Goal: Task Accomplishment & Management: Manage account settings

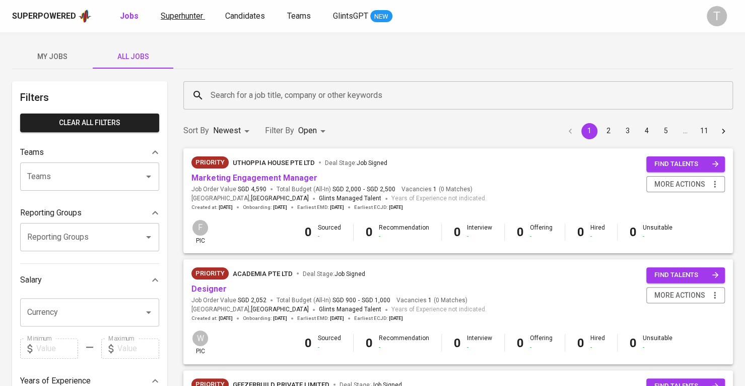
click at [166, 17] on span "Superhunter" at bounding box center [182, 16] width 42 height 10
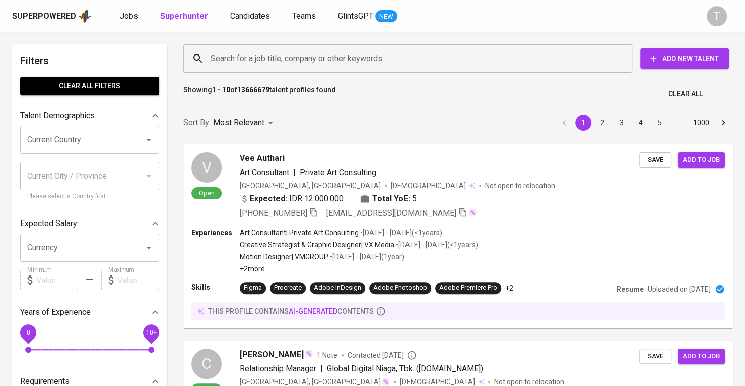
click at [340, 56] on input "Search for a job title, company or other keywords" at bounding box center [410, 58] width 405 height 19
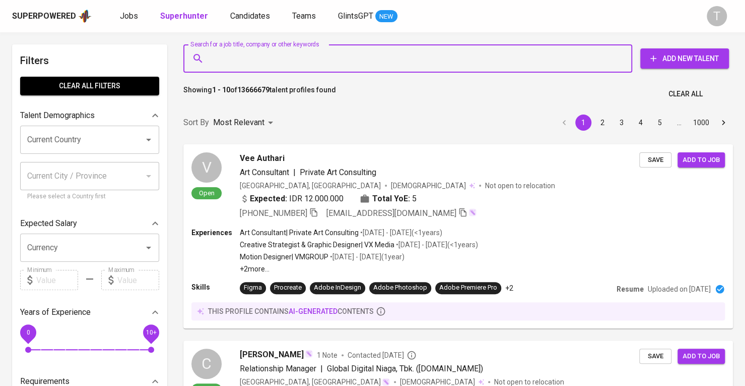
paste input "[EMAIL_ADDRESS][DOMAIN_NAME]"
type input "[EMAIL_ADDRESS][DOMAIN_NAME]"
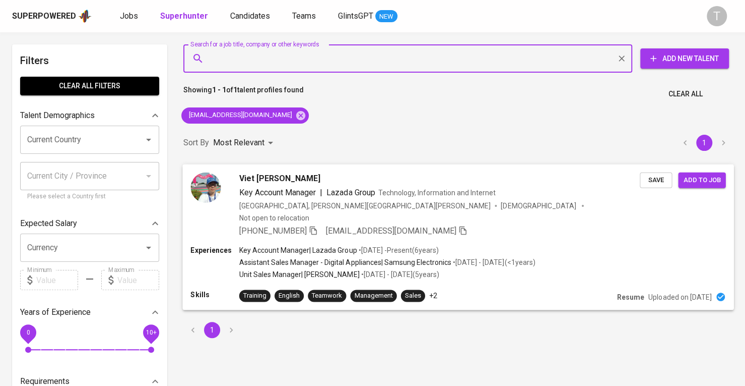
click at [663, 170] on div "Save Add to job" at bounding box center [685, 178] width 90 height 20
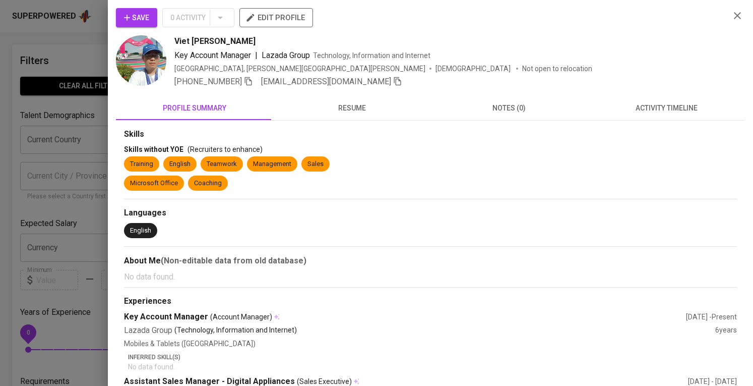
click at [49, 202] on div at bounding box center [376, 193] width 753 height 386
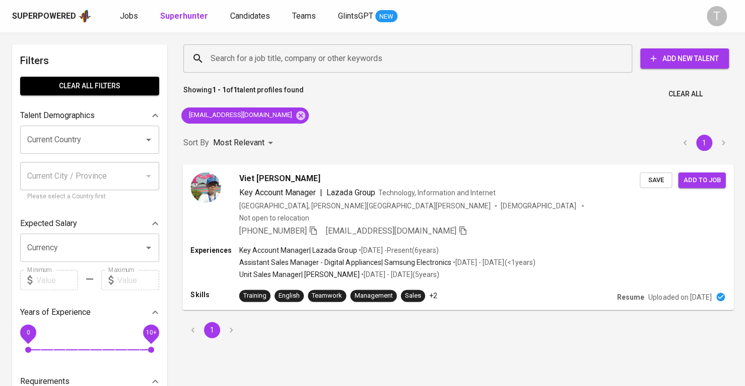
click at [655, 179] on span "Save" at bounding box center [656, 180] width 22 height 12
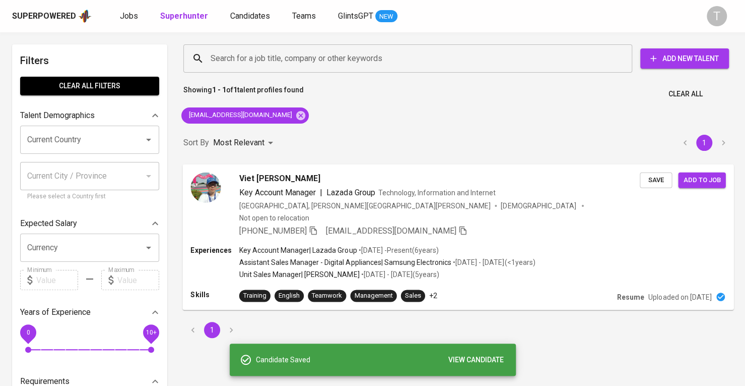
click at [723, 182] on button "Add to job" at bounding box center [701, 180] width 47 height 16
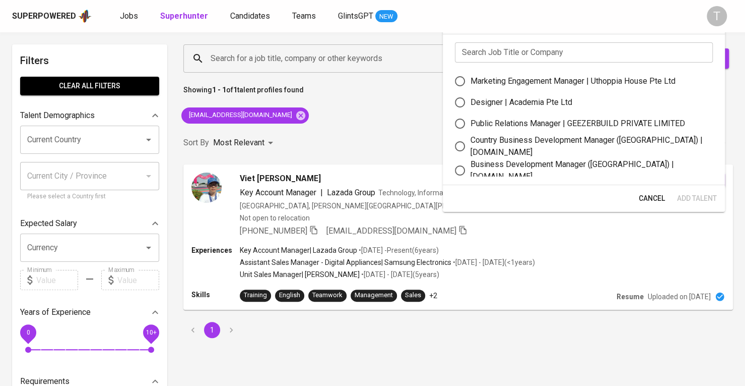
click at [601, 167] on div "Business Development Manager (Vietnam) | letsbundle.io" at bounding box center [588, 170] width 234 height 24
click at [471, 167] on input "Business Development Manager (Vietnam) | letsbundle.io" at bounding box center [460, 170] width 21 height 21
radio input "true"
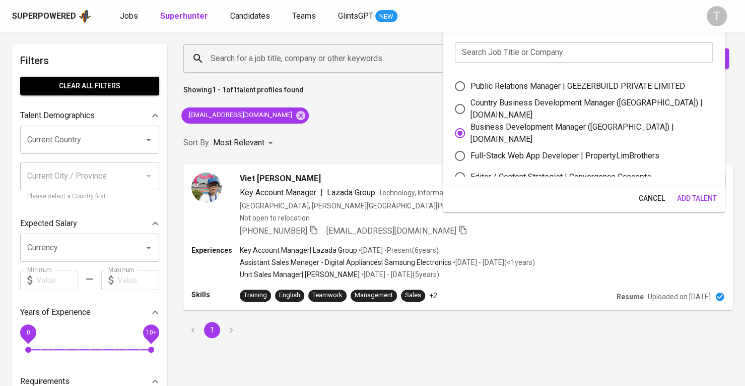
scroll to position [53, 0]
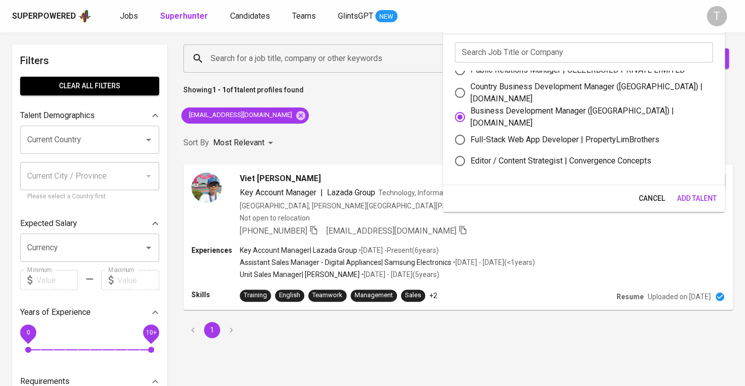
click at [685, 193] on span "Add Talent" at bounding box center [697, 198] width 40 height 13
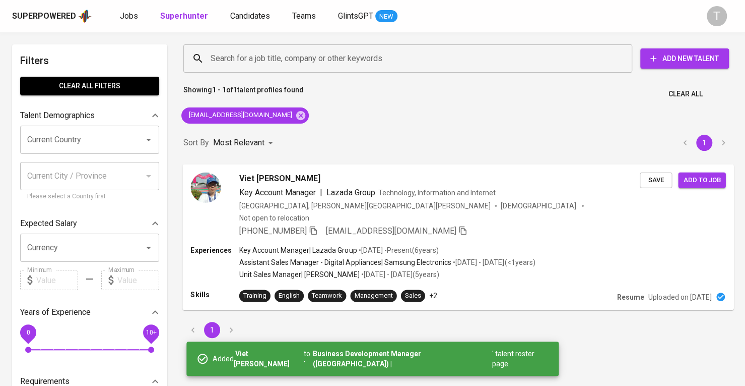
click at [539, 211] on div "Viet Bui Tien Key Account Manager | Lazada Group Technology, Information and In…" at bounding box center [439, 204] width 401 height 65
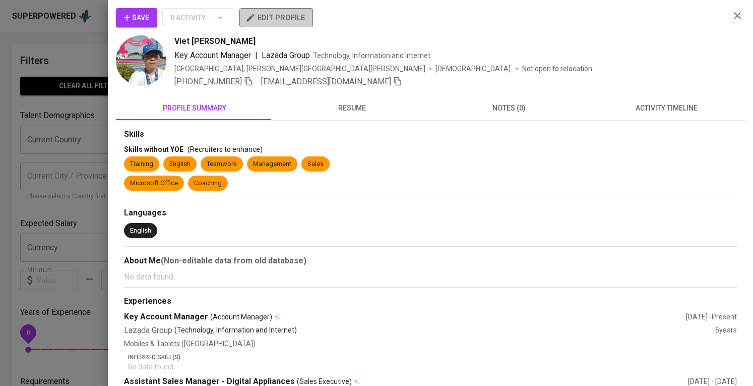
click at [278, 22] on span "edit profile" at bounding box center [275, 17] width 57 height 13
click at [87, 171] on div at bounding box center [376, 193] width 753 height 386
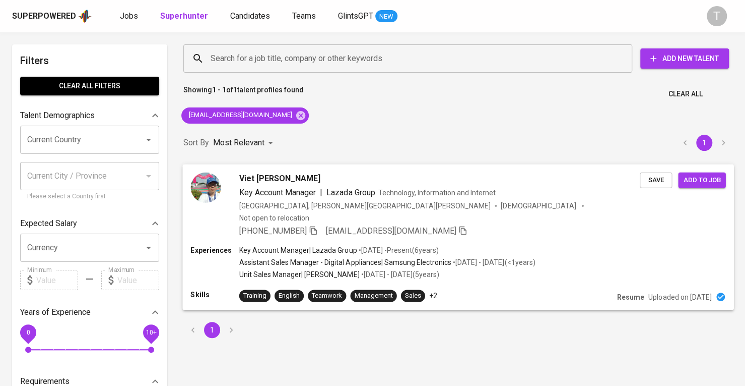
click at [459, 225] on icon "button" at bounding box center [463, 229] width 9 height 9
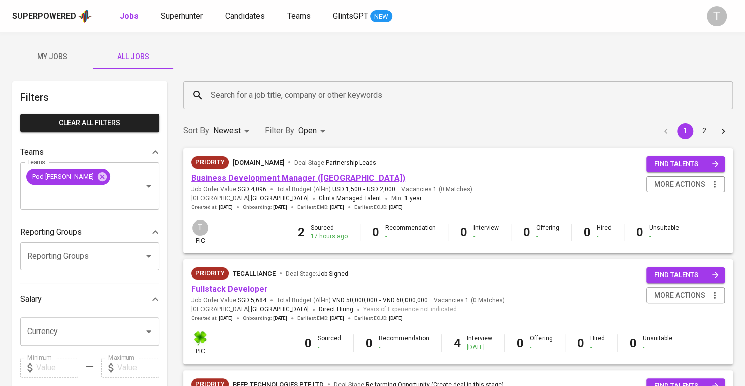
click at [320, 178] on link "Business Development Manager (Vietnam)" at bounding box center [299, 178] width 214 height 10
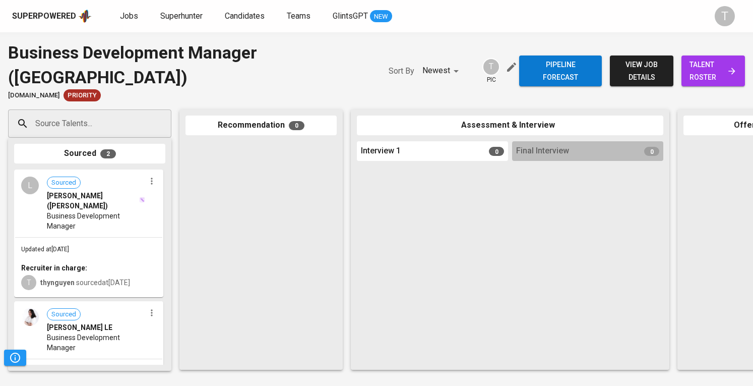
click at [115, 141] on div "Sourced 2 L Sourced Linh Huynh (Lynn) Business Development Manager Updated at O…" at bounding box center [89, 254] width 163 height 233
click at [118, 133] on input "Source Talents..." at bounding box center [86, 123] width 106 height 19
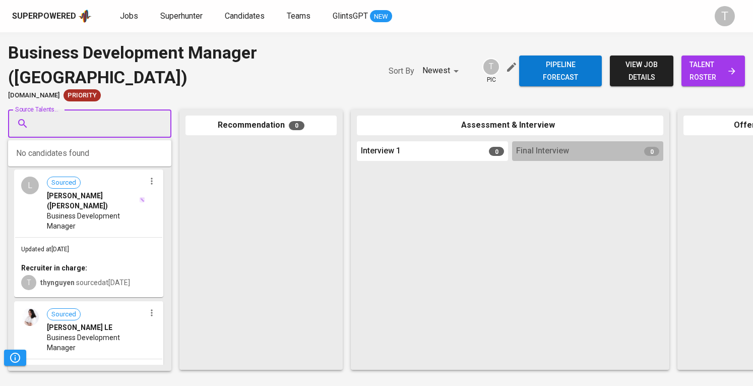
paste input "[EMAIL_ADDRESS][DOMAIN_NAME]"
type input "[EMAIL_ADDRESS][DOMAIN_NAME]"
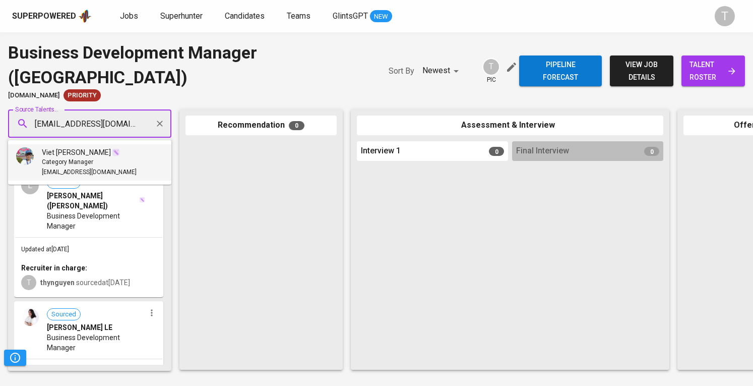
click at [112, 176] on li "Viet Bui Category Manager vietspk@gmail.com" at bounding box center [89, 162] width 163 height 36
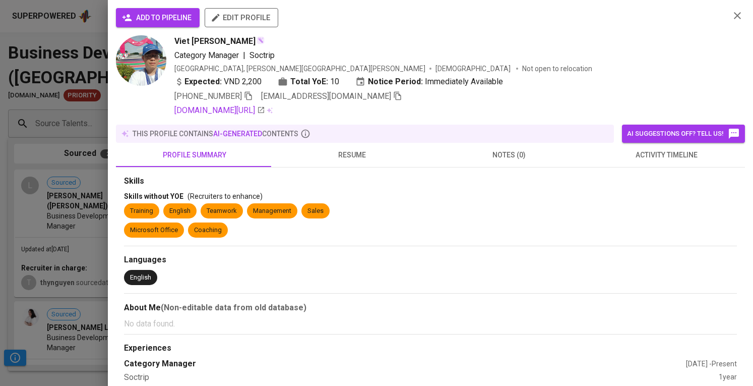
click at [157, 26] on button "add to pipeline" at bounding box center [158, 17] width 84 height 19
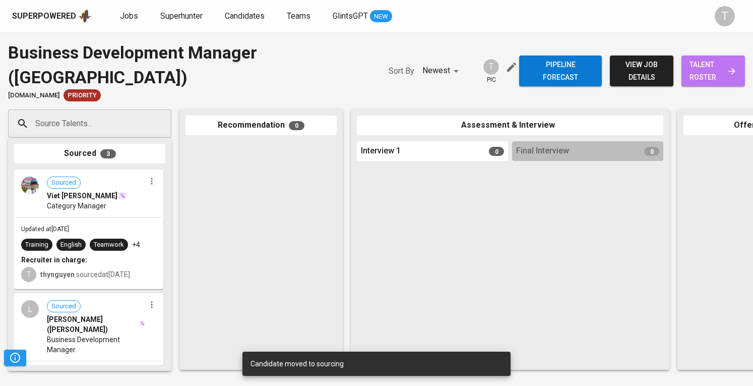
click at [701, 81] on span "talent roster" at bounding box center [712, 70] width 47 height 25
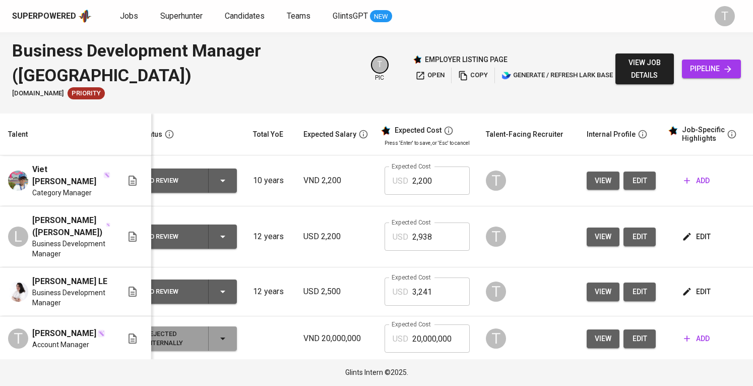
scroll to position [0, 20]
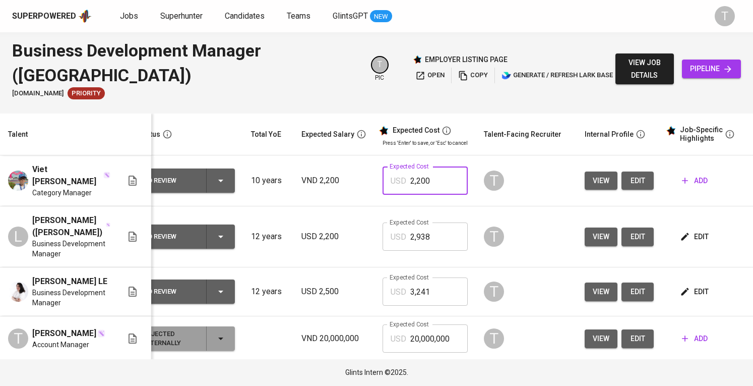
click at [435, 179] on input "2,200" at bounding box center [438, 180] width 57 height 28
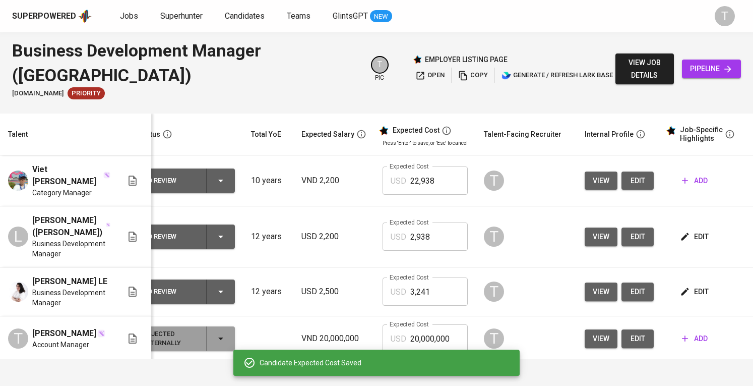
click at [415, 175] on input "22,938" at bounding box center [438, 180] width 57 height 28
type input "2,938"
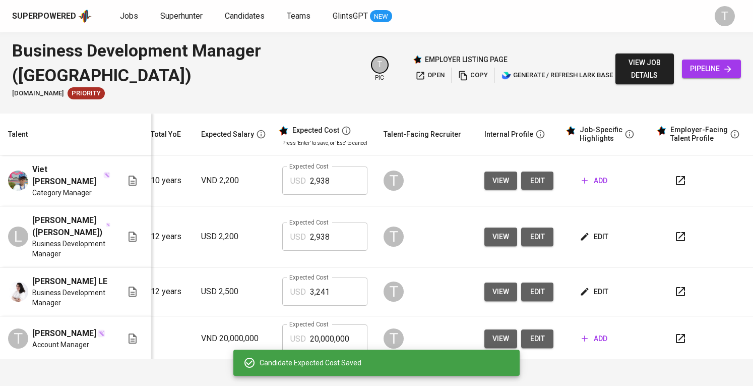
scroll to position [0, 0]
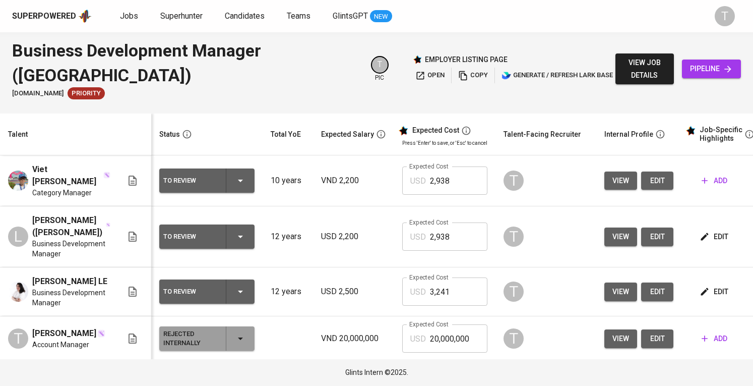
click at [239, 332] on icon "button" at bounding box center [240, 338] width 12 height 12
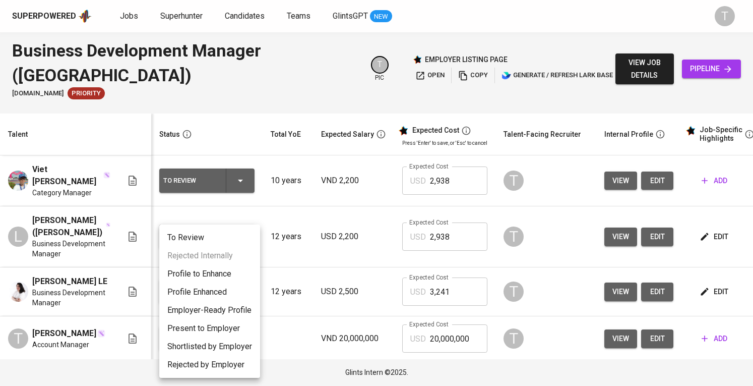
click at [47, 321] on div at bounding box center [376, 193] width 753 height 386
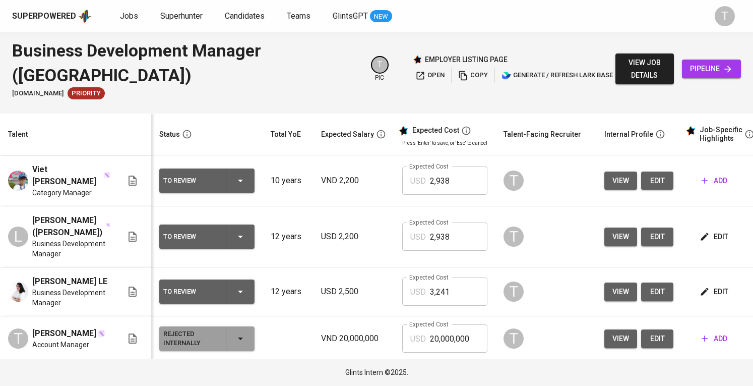
click at [13, 328] on div "T" at bounding box center [18, 338] width 20 height 20
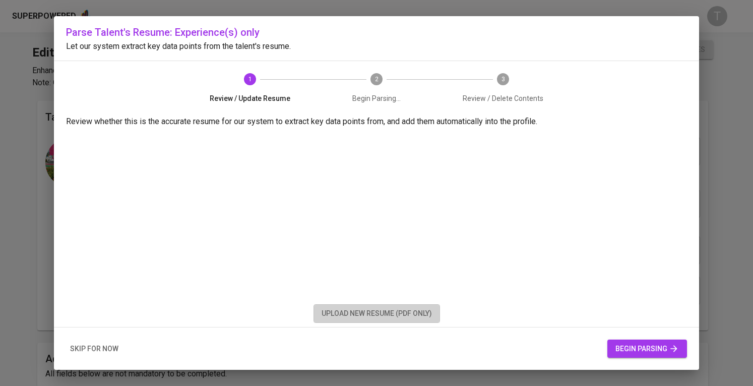
click at [375, 310] on span "upload new resume (pdf only)" at bounding box center [377, 313] width 110 height 13
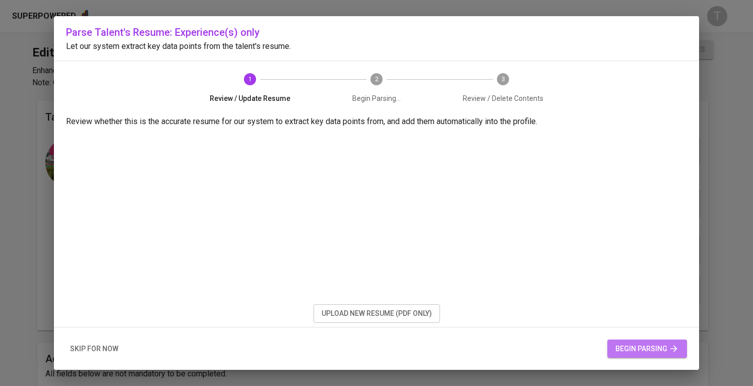
click at [619, 347] on span "begin parsing" at bounding box center [647, 348] width 64 height 13
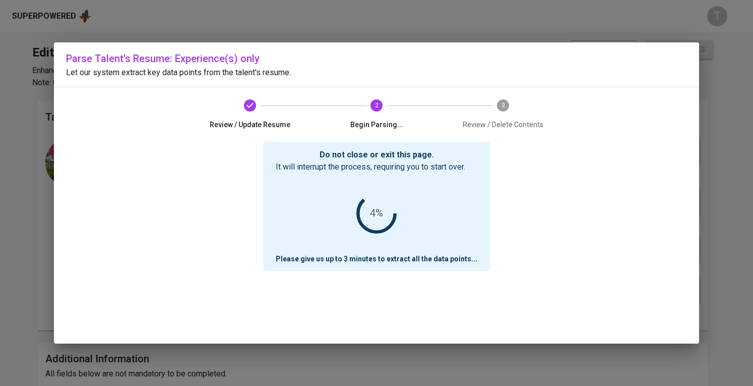
click at [637, 194] on div "Do not close or exit this page. It will interrupt the process, requiring you to…" at bounding box center [376, 243] width 621 height 202
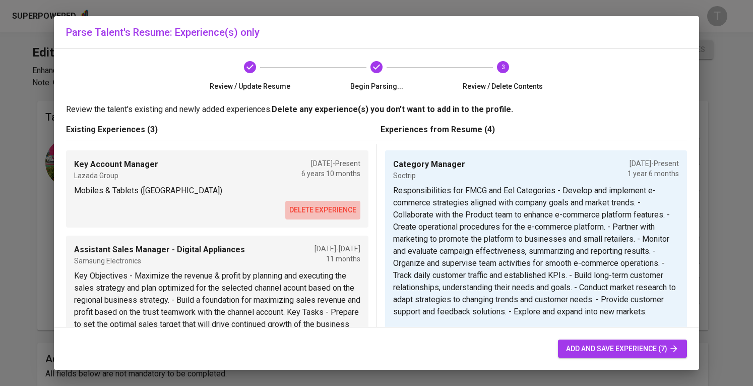
click at [326, 205] on span "delete experience" at bounding box center [322, 210] width 67 height 13
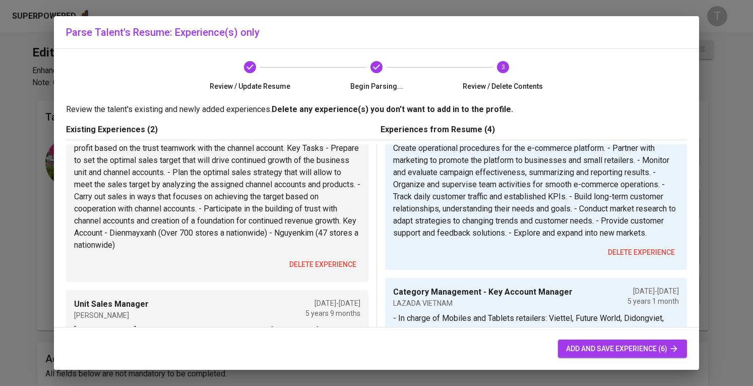
scroll to position [101, 0]
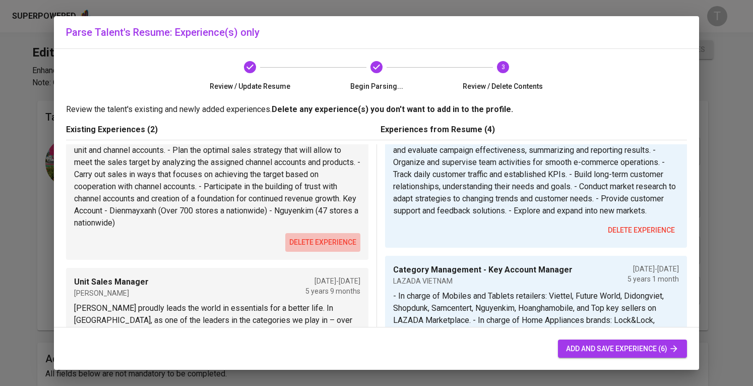
click at [306, 240] on span "delete experience" at bounding box center [322, 242] width 67 height 13
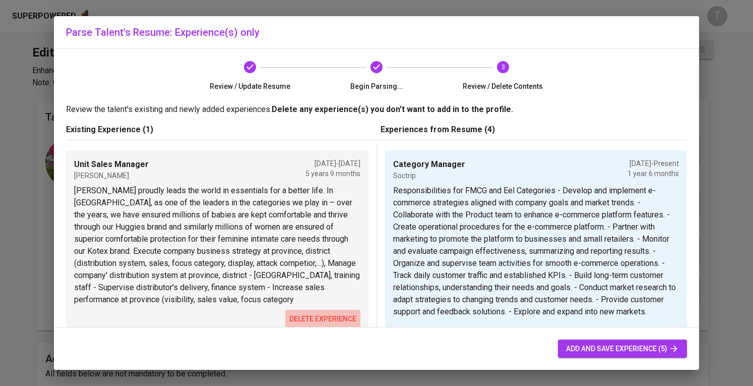
click at [307, 320] on span "delete experience" at bounding box center [322, 318] width 67 height 13
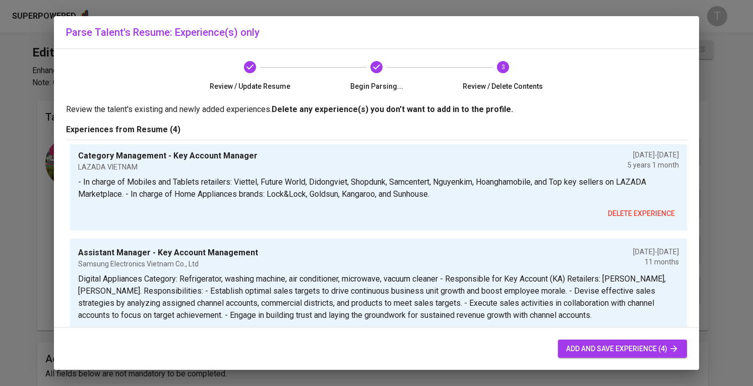
scroll to position [202, 0]
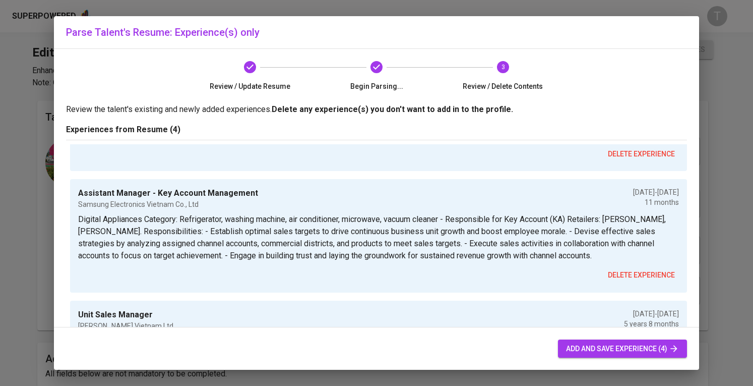
click at [635, 351] on span "add and save experience (4)" at bounding box center [622, 348] width 113 height 13
type input "VND"
type input "Category Manager"
type input "Soctrip"
type input "[DATE]"
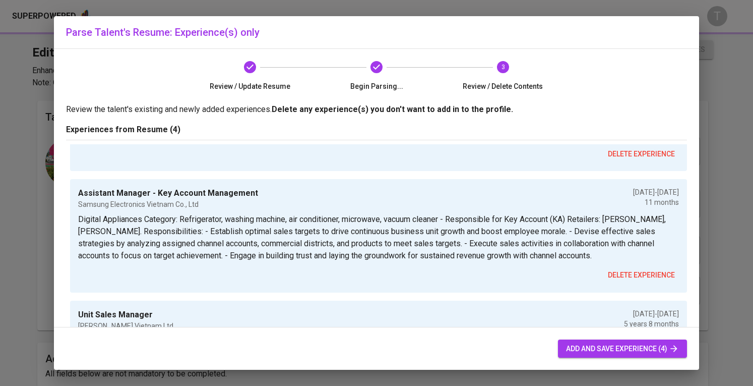
type input "Category Management - Key Account Manager"
type input "LAZADA VIETNAM"
type input "[DATE]"
type input "Assistant Manager - Key Account Management"
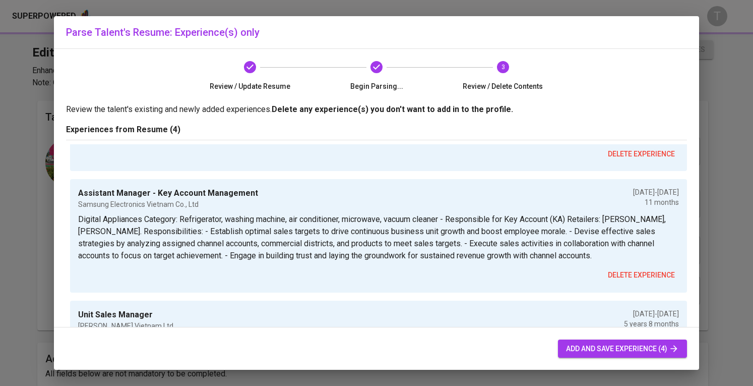
type input "Samsung Electronics Vietnam Co., Ltd"
type input "[DATE]"
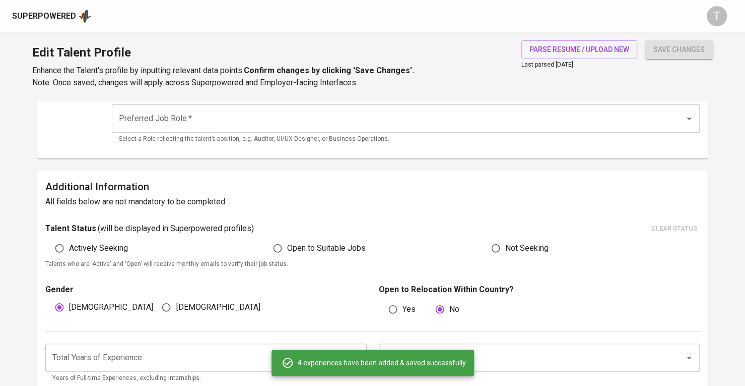
scroll to position [0, 0]
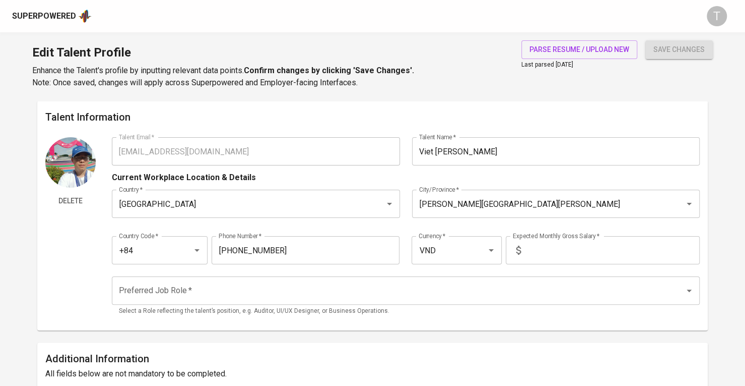
click at [565, 252] on input "text" at bounding box center [612, 250] width 175 height 28
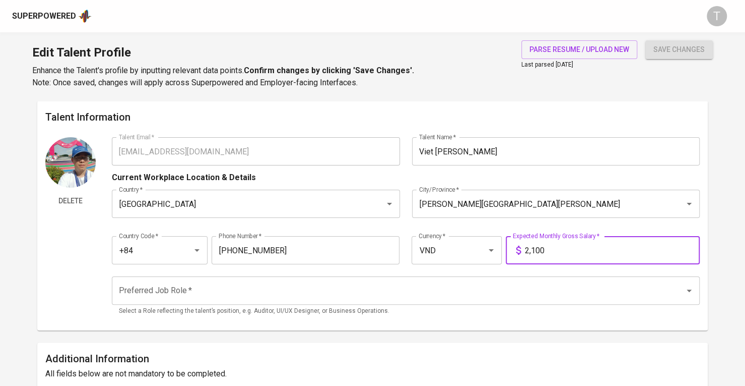
click at [448, 294] on input "Preferred Job Role   *" at bounding box center [391, 290] width 551 height 19
type input "2,100"
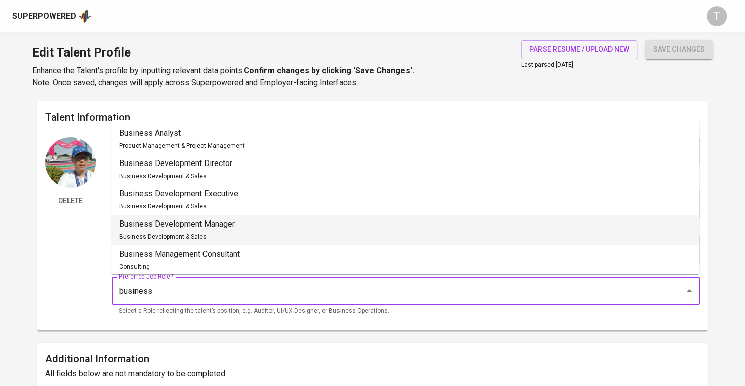
click at [290, 226] on li "Business Development Manager Business Development & Sales" at bounding box center [405, 230] width 588 height 30
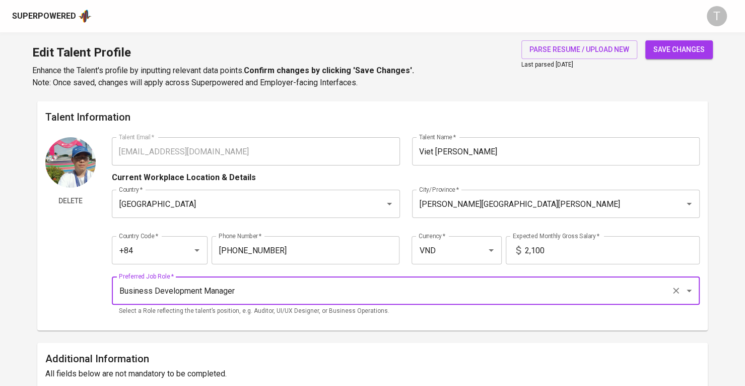
type input "Business Development Manager"
click at [536, 252] on input "2,100" at bounding box center [612, 250] width 175 height 28
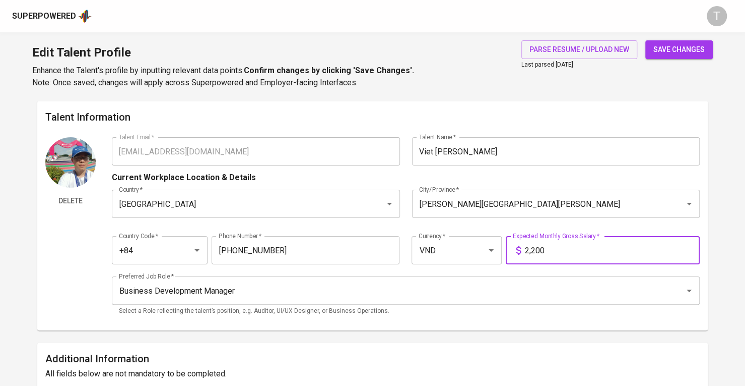
type input "2,200"
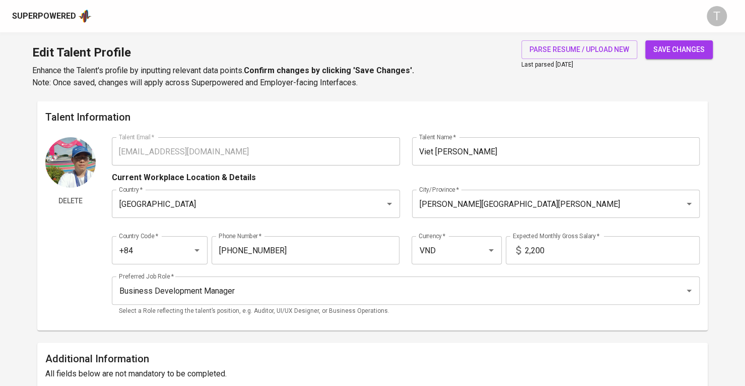
click at [511, 105] on div "Talent Information Delete Talent Email   * [EMAIL_ADDRESS][DOMAIN_NAME] Talent …" at bounding box center [372, 215] width 671 height 229
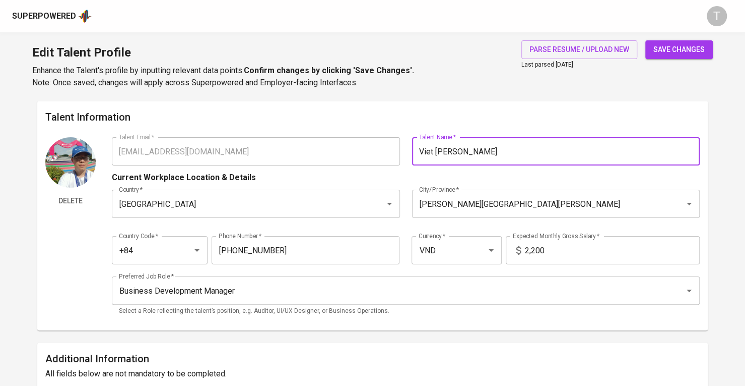
click at [388, 155] on div "Talent Email   * [EMAIL_ADDRESS][DOMAIN_NAME] Talent Email * Talent Name   * Vi…" at bounding box center [406, 151] width 588 height 28
click at [497, 155] on input "Viet [PERSON_NAME]" at bounding box center [556, 151] width 288 height 28
drag, startPoint x: 477, startPoint y: 153, endPoint x: 411, endPoint y: 153, distance: 66.0
click at [402, 154] on div "Talent Email   * [EMAIL_ADDRESS][DOMAIN_NAME] Talent Email * Talent Name   * Vi…" at bounding box center [406, 151] width 588 height 28
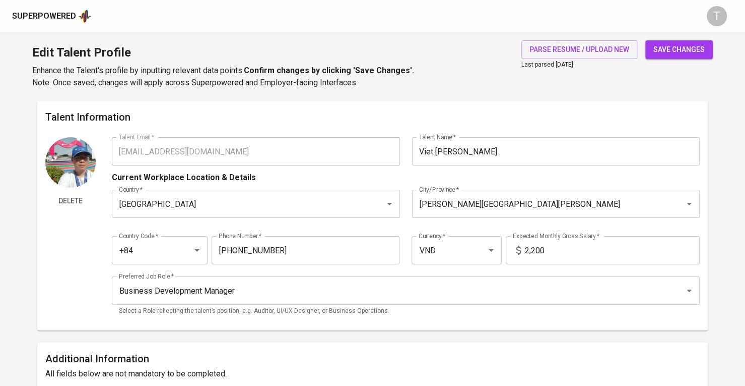
click at [464, 92] on div "Edit Talent Profile Enhance the Talent's profile by inputting relevant data poi…" at bounding box center [372, 66] width 745 height 69
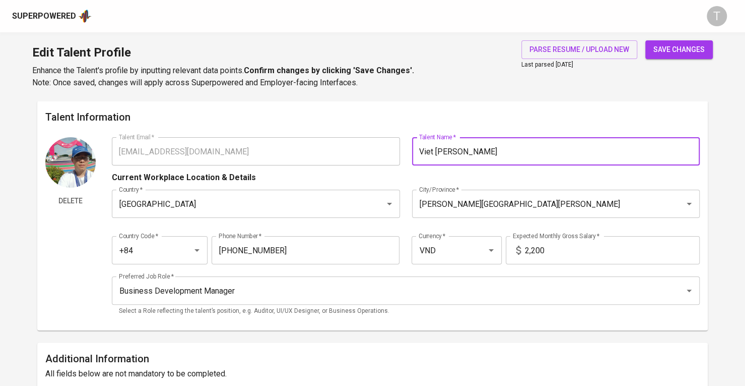
click at [458, 149] on input "Viet [PERSON_NAME]" at bounding box center [556, 151] width 288 height 28
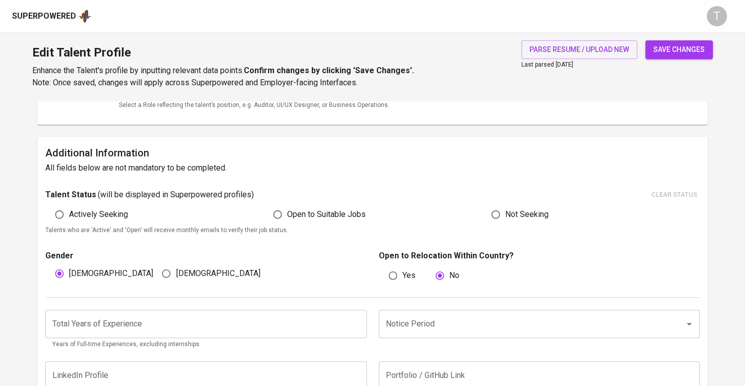
scroll to position [252, 0]
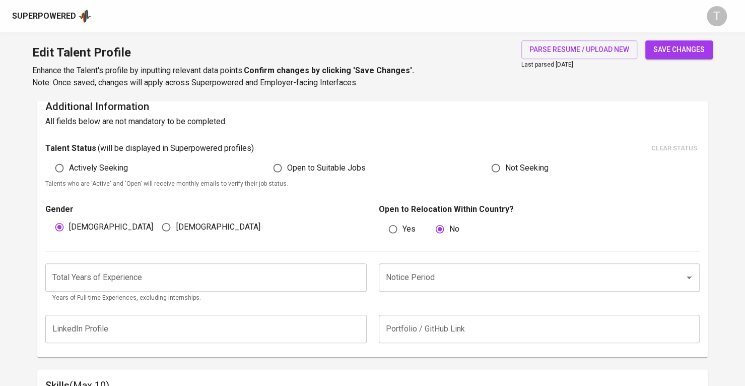
type input "Viet [PERSON_NAME]"
click at [170, 220] on input "[DEMOGRAPHIC_DATA]" at bounding box center [166, 226] width 19 height 19
radio input "true"
click at [78, 219] on label "[DEMOGRAPHIC_DATA]" at bounding box center [101, 226] width 103 height 19
click at [69, 219] on input "[DEMOGRAPHIC_DATA]" at bounding box center [59, 226] width 19 height 19
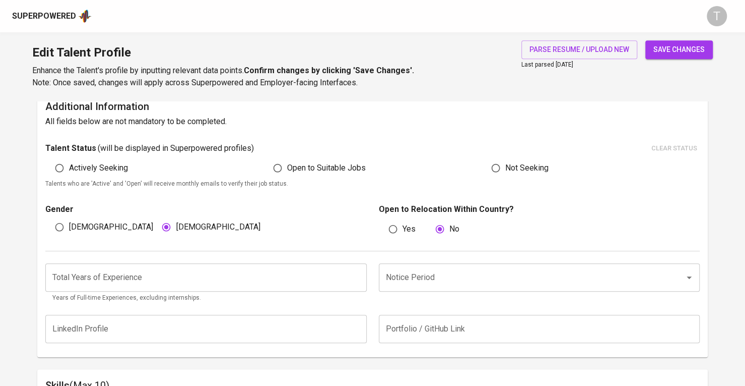
radio input "true"
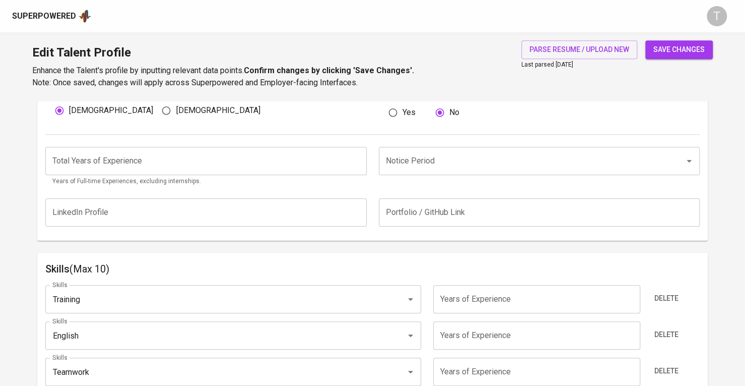
scroll to position [353, 0]
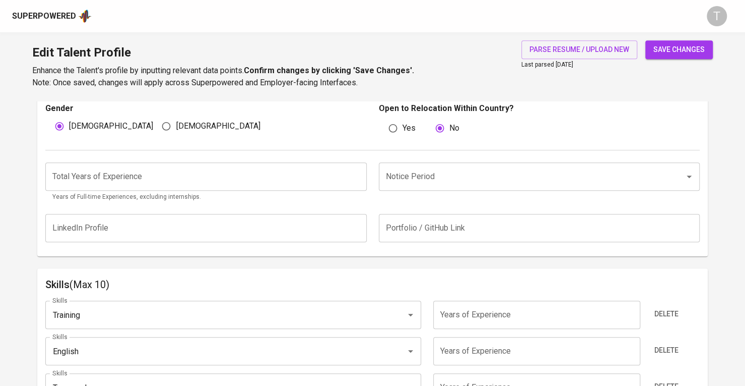
click at [288, 172] on input "number" at bounding box center [206, 176] width 322 height 28
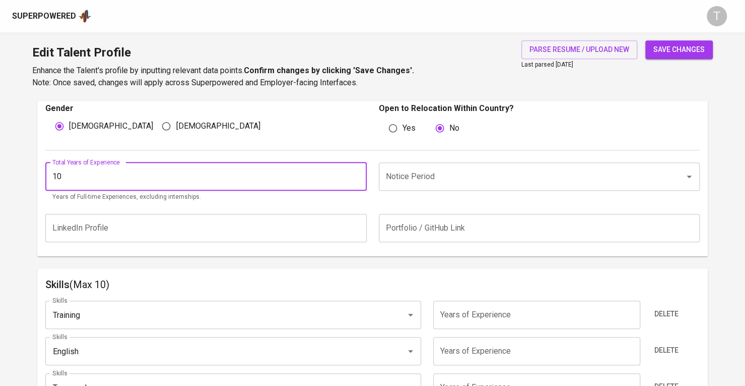
type input "10"
click at [415, 167] on input "Notice Period" at bounding box center [526, 176] width 284 height 19
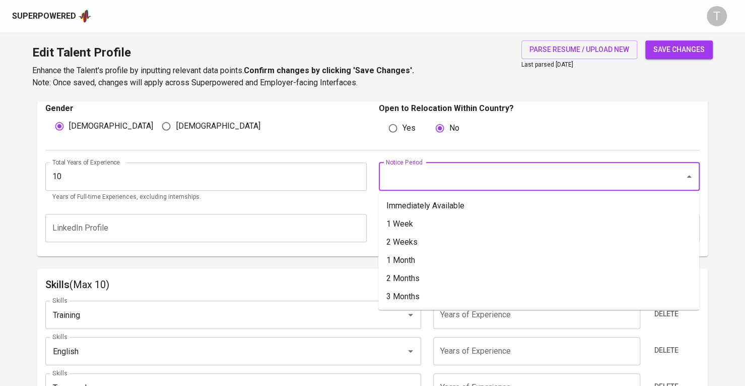
click at [412, 199] on li "Immediately Available" at bounding box center [538, 206] width 321 height 18
type input "Immediately Available"
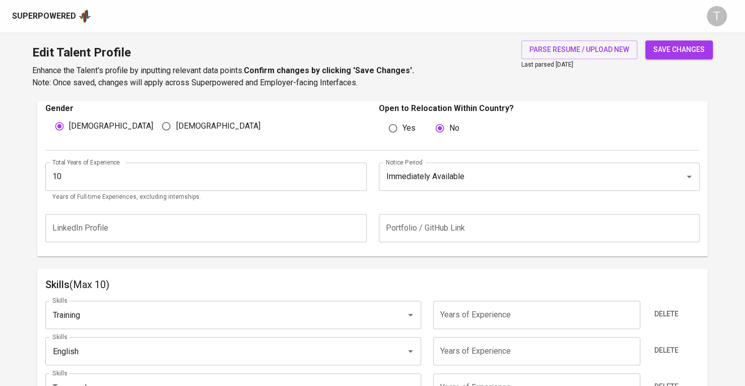
click at [698, 35] on div "Edit Talent Profile Enhance the Talent's profile by inputting relevant data poi…" at bounding box center [372, 66] width 745 height 69
click at [688, 50] on span "save changes" at bounding box center [679, 49] width 51 height 13
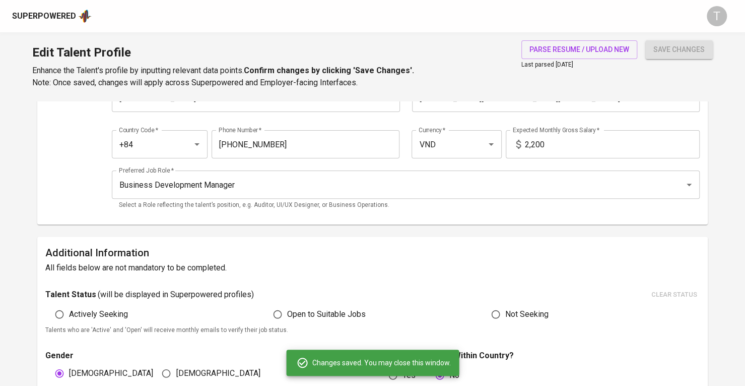
scroll to position [0, 0]
